Goal: Information Seeking & Learning: Learn about a topic

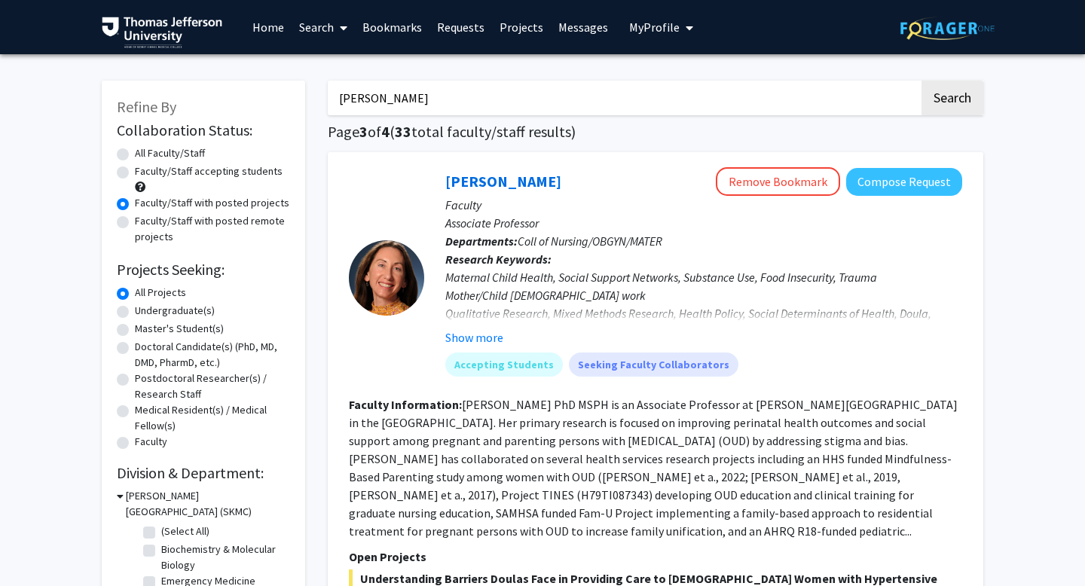
click at [922, 81] on button "Search" at bounding box center [953, 98] width 62 height 35
type input "[PERSON_NAME]\"
radio input "true"
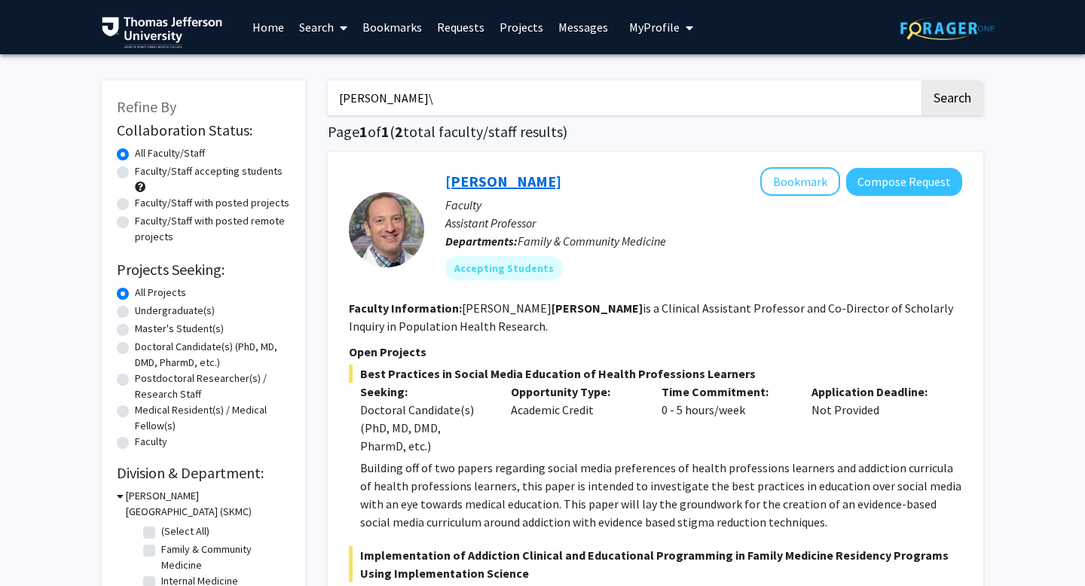
type input "[PERSON_NAME]\"
click at [483, 174] on link "[PERSON_NAME]" at bounding box center [503, 181] width 116 height 19
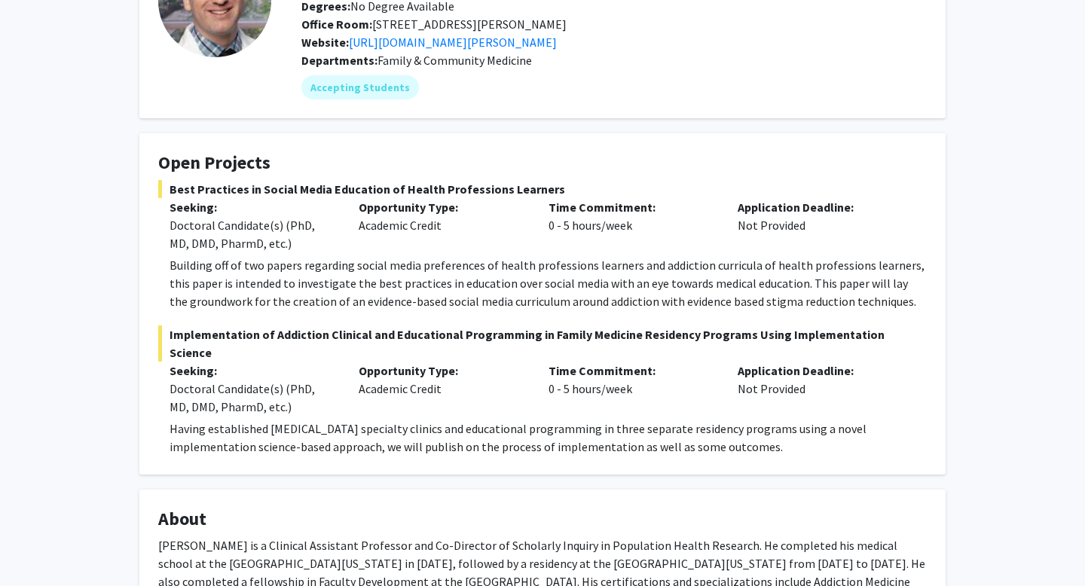
scroll to position [145, 0]
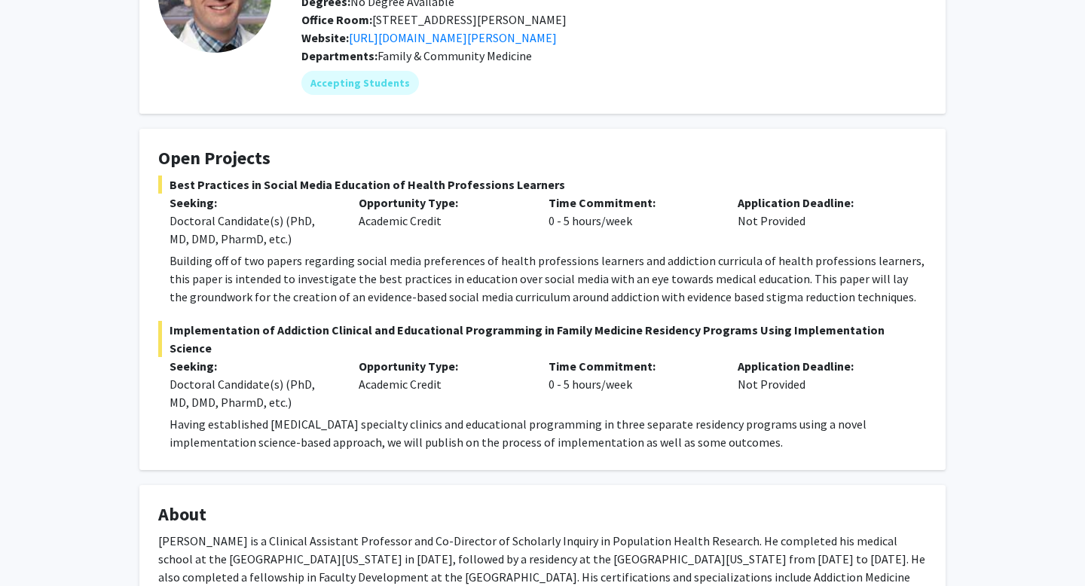
drag, startPoint x: 760, startPoint y: 440, endPoint x: 161, endPoint y: 418, distance: 598.7
click at [161, 418] on fg-read-more "Having established [MEDICAL_DATA] specialty clinics and educational programming…" at bounding box center [542, 433] width 769 height 36
click at [760, 439] on p "Having established [MEDICAL_DATA] specialty clinics and educational programming…" at bounding box center [548, 433] width 757 height 36
drag, startPoint x: 760, startPoint y: 440, endPoint x: 162, endPoint y: 344, distance: 605.9
click at [162, 344] on div "Implementation of Addiction Clinical and Educational Programming in Family Medi…" at bounding box center [542, 386] width 769 height 130
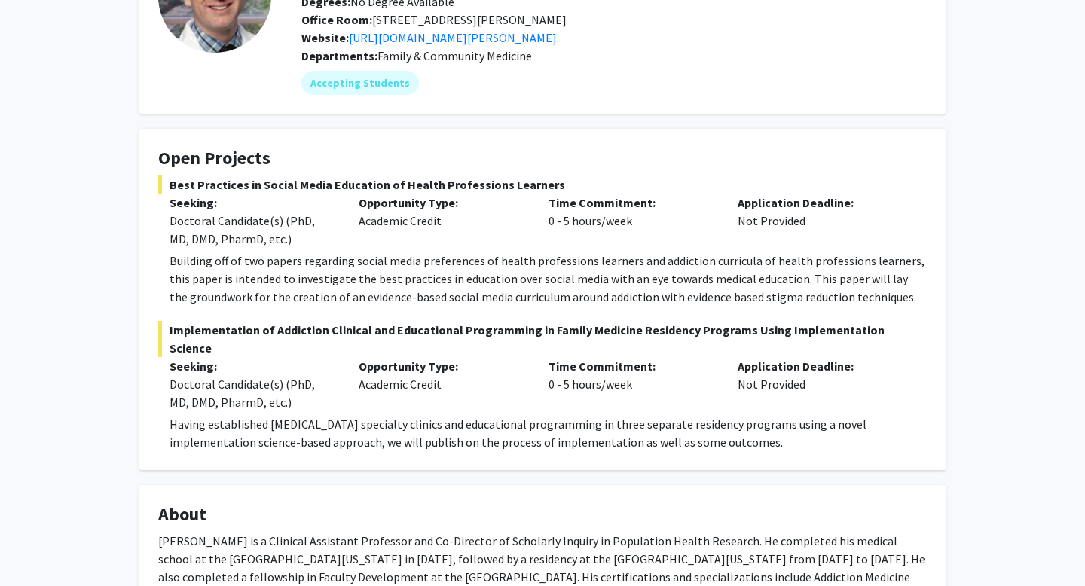
click at [287, 368] on p "Seeking:" at bounding box center [253, 366] width 167 height 18
drag, startPoint x: 760, startPoint y: 444, endPoint x: 154, endPoint y: 427, distance: 606.1
click at [154, 427] on fg-card "Open Projects Best Practices in Social Media Education of Health Professions Le…" at bounding box center [542, 299] width 806 height 341
copy p "Having established [MEDICAL_DATA] specialty clinics and educational programming…"
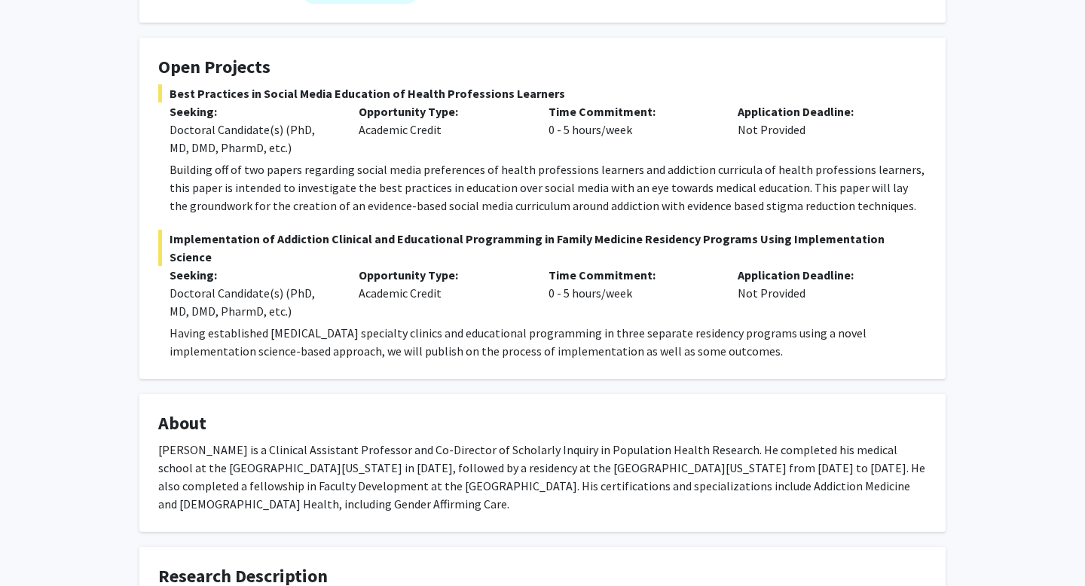
scroll to position [237, 0]
